Goal: Information Seeking & Learning: Learn about a topic

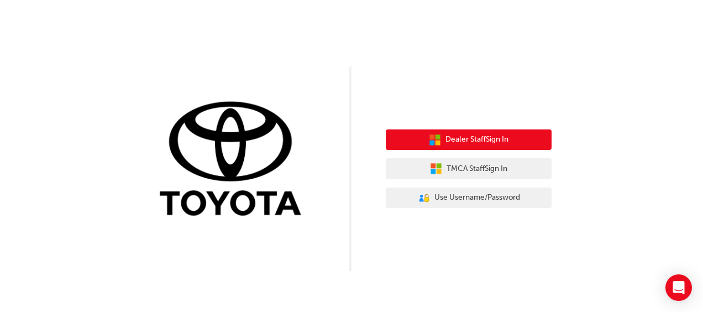
click at [453, 145] on span "Dealer Staff Sign In" at bounding box center [476, 139] width 63 height 13
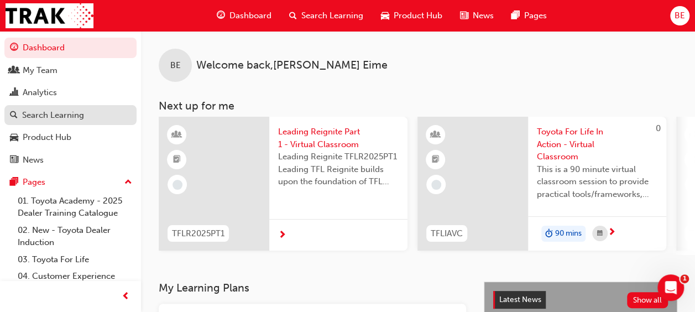
click at [76, 114] on div "Search Learning" at bounding box center [53, 115] width 62 height 13
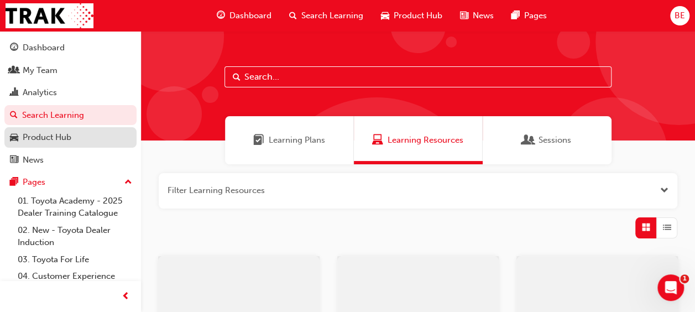
click at [69, 133] on div "Product Hub" at bounding box center [47, 137] width 49 height 13
